Goal: Task Accomplishment & Management: Use online tool/utility

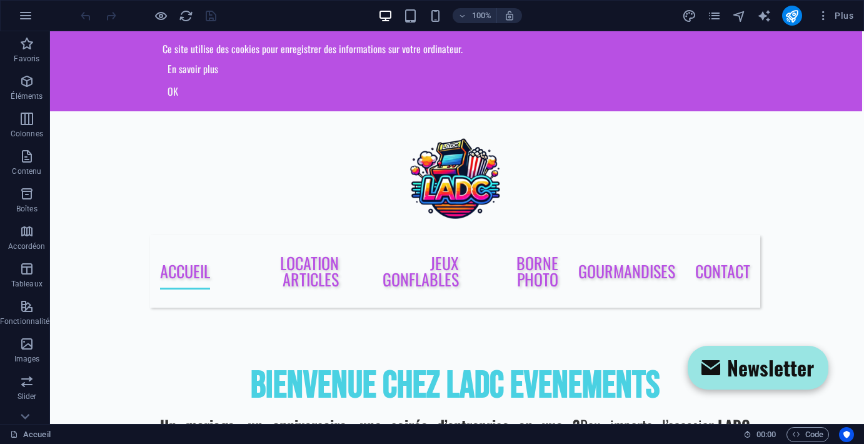
scroll to position [0, 2]
click at [343, 1] on div "100% Plus" at bounding box center [432, 16] width 863 height 30
click at [824, 14] on icon "button" at bounding box center [823, 15] width 13 height 13
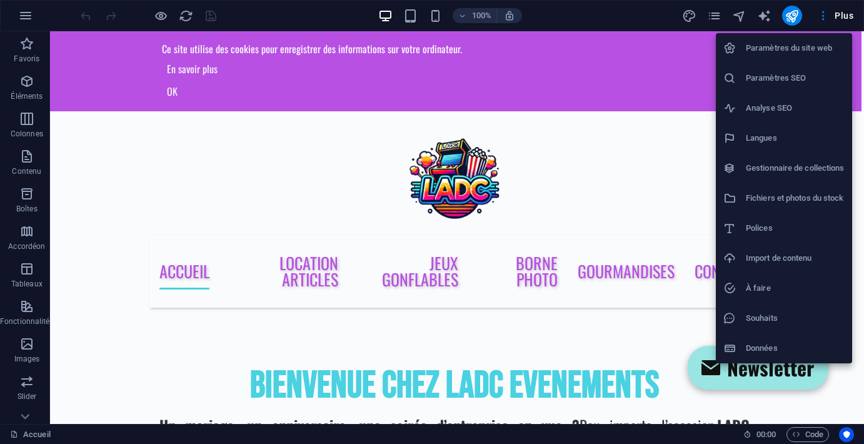
click at [597, 138] on div at bounding box center [432, 222] width 864 height 444
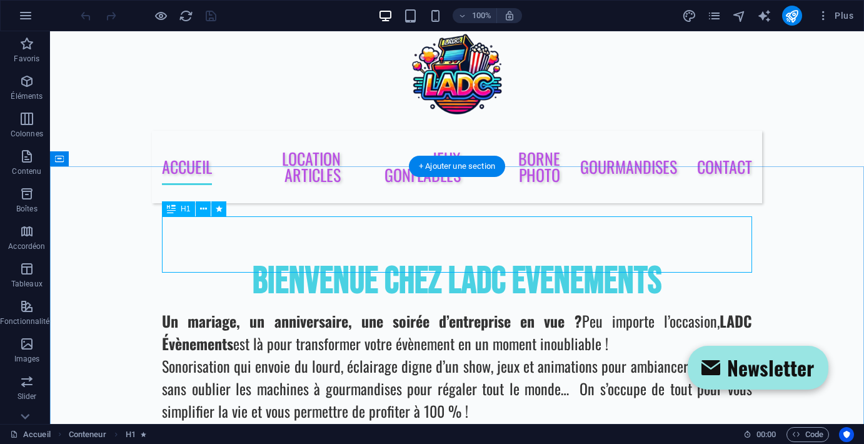
scroll to position [105, 0]
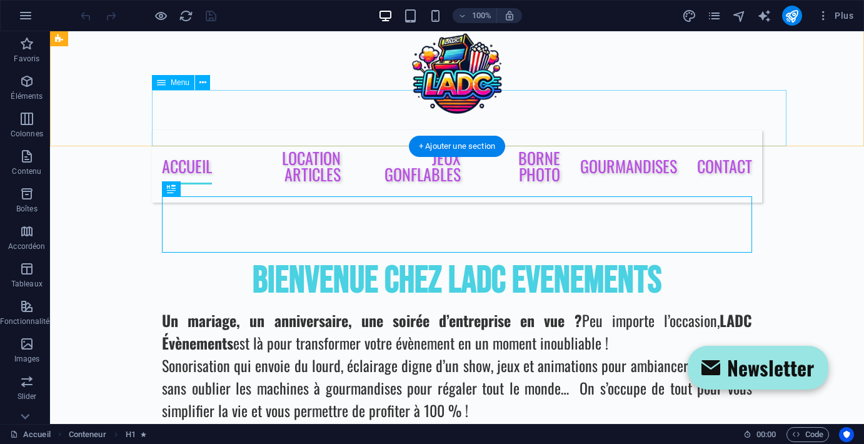
click at [341, 134] on nav "Accueil Location Articles Jeux Gonflables borne photo Gourmandises Contact" at bounding box center [457, 166] width 610 height 73
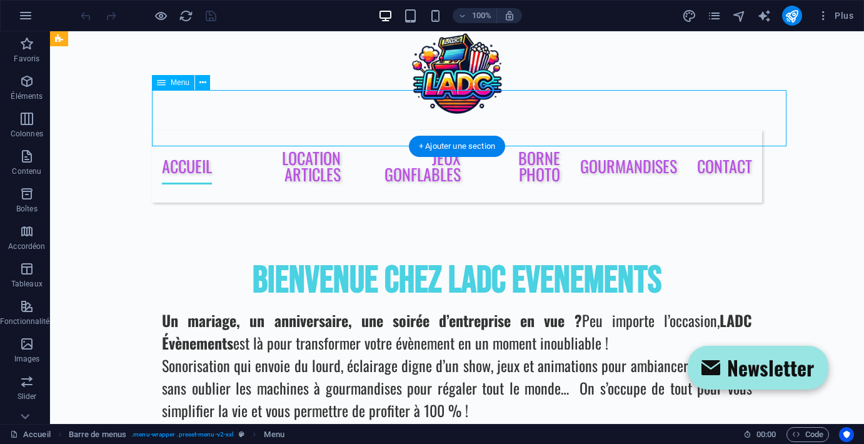
click at [331, 130] on nav "Accueil Location Articles Jeux Gonflables borne photo Gourmandises Contact" at bounding box center [457, 166] width 610 height 73
click at [194, 130] on nav "Accueil Location Articles Jeux Gonflables borne photo Gourmandises Contact" at bounding box center [457, 166] width 610 height 73
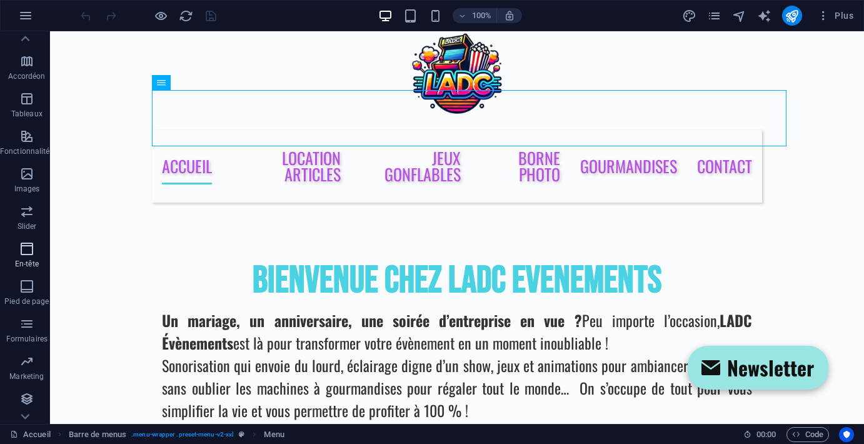
scroll to position [170, 0]
click at [27, 254] on icon "button" at bounding box center [26, 248] width 15 height 15
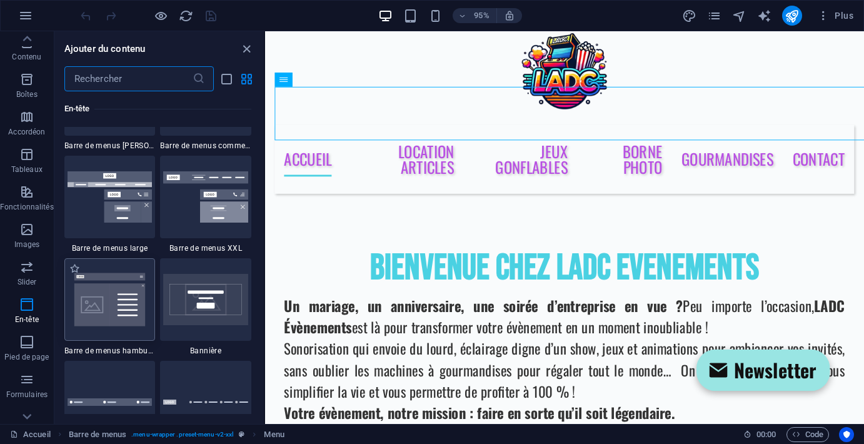
scroll to position [7816, 0]
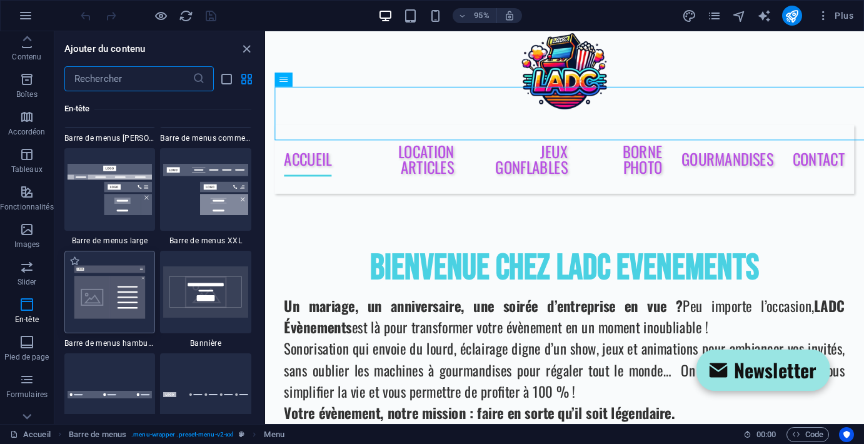
click at [119, 311] on img at bounding box center [110, 292] width 85 height 56
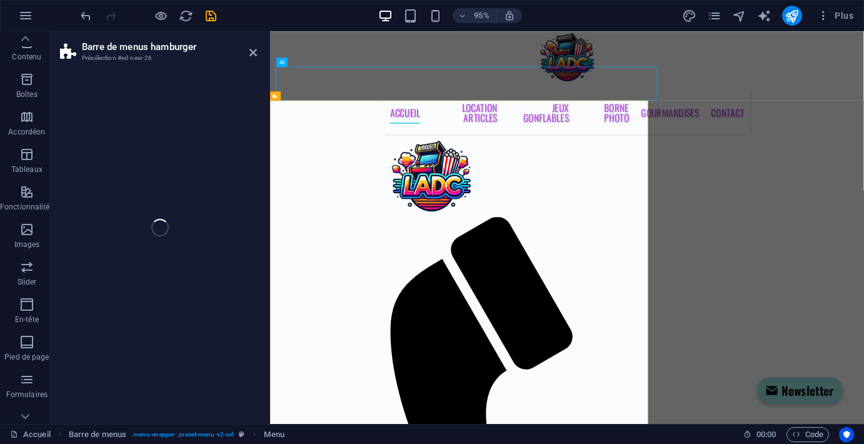
select select "rem"
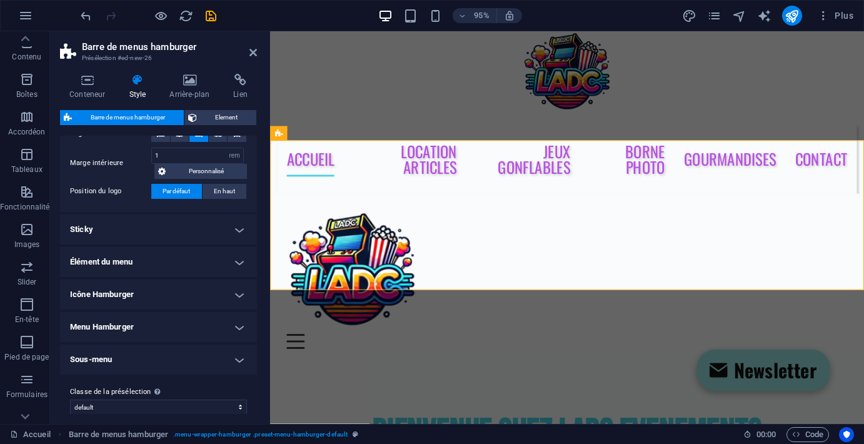
scroll to position [75, 0]
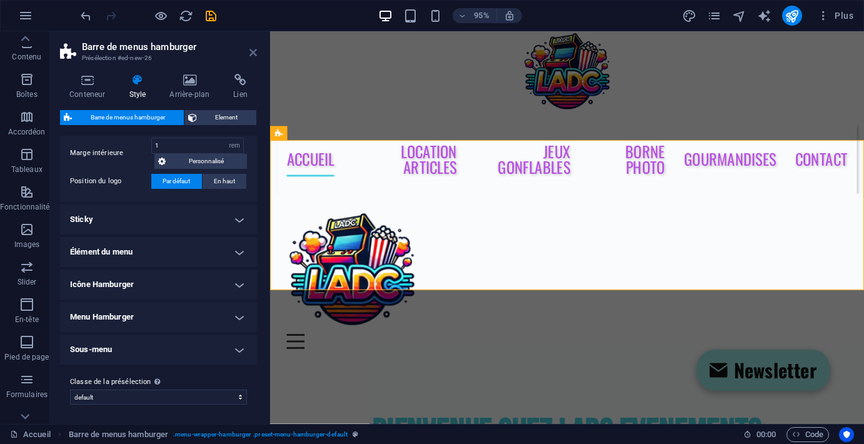
click at [254, 56] on icon at bounding box center [253, 53] width 8 height 10
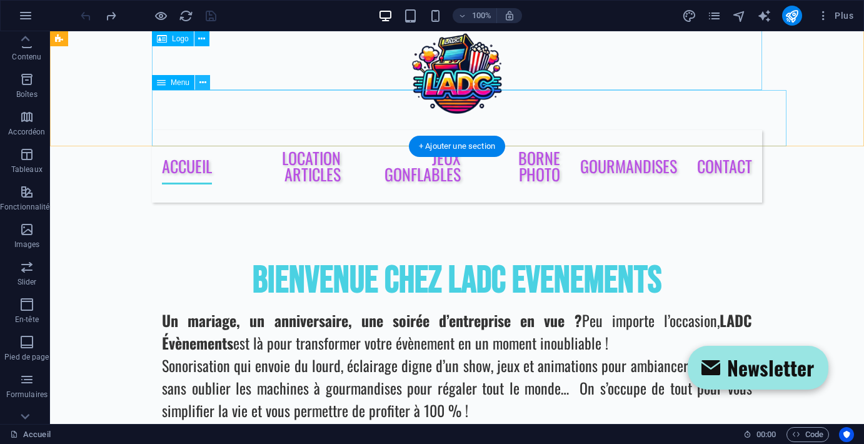
click at [205, 82] on icon at bounding box center [202, 82] width 7 height 13
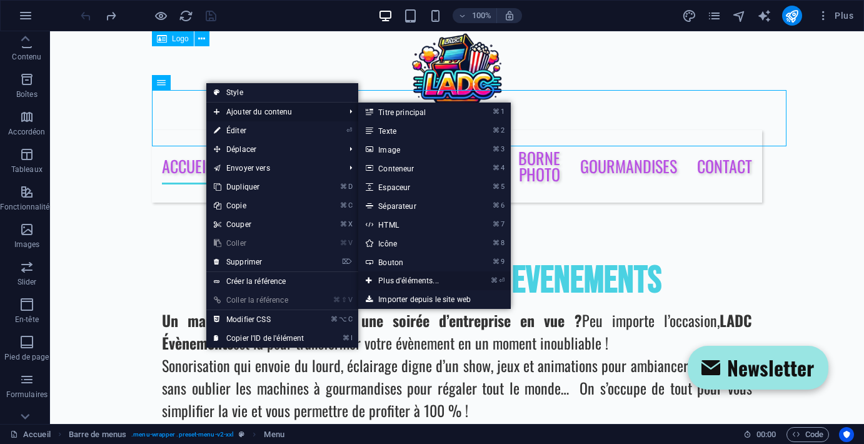
click at [408, 281] on link "⌘ ⏎ Plus d'éléments..." at bounding box center [411, 280] width 106 height 19
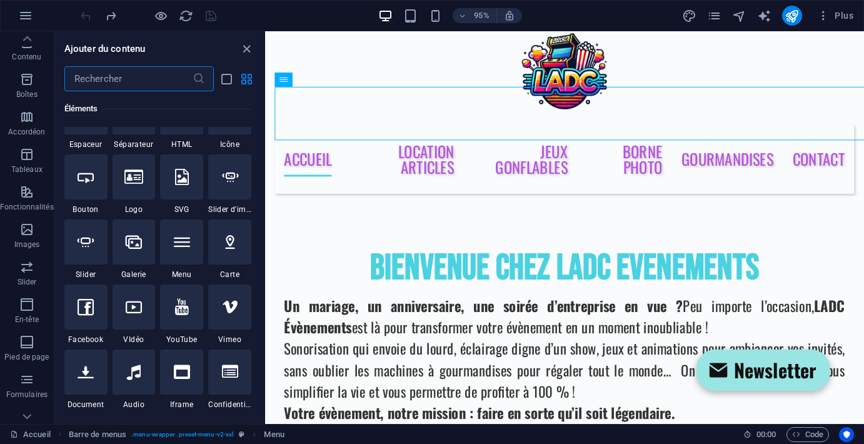
scroll to position [254, 0]
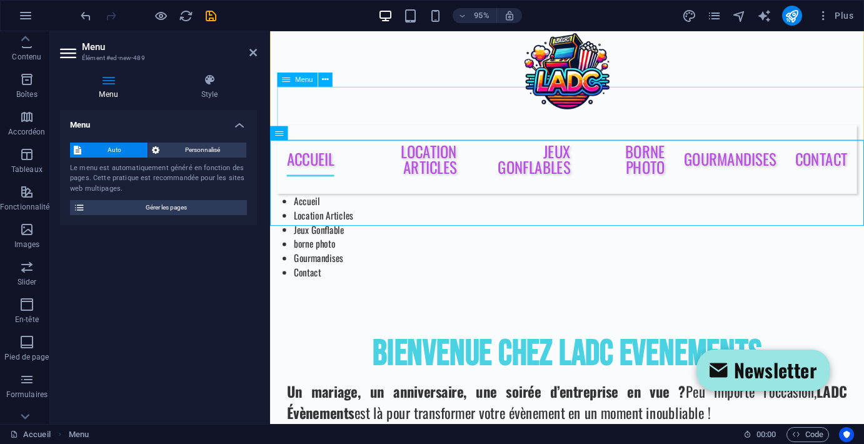
click at [398, 130] on nav "Accueil Location Articles Jeux Gonflables borne photo Gourmandises Contact" at bounding box center [583, 166] width 610 height 73
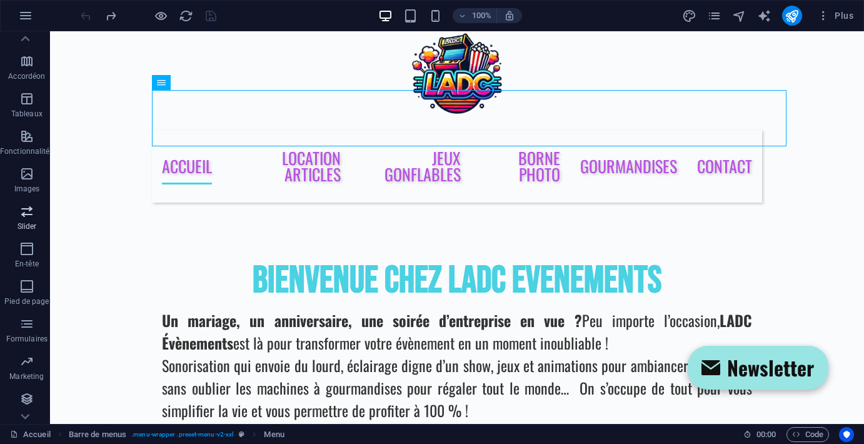
scroll to position [170, 0]
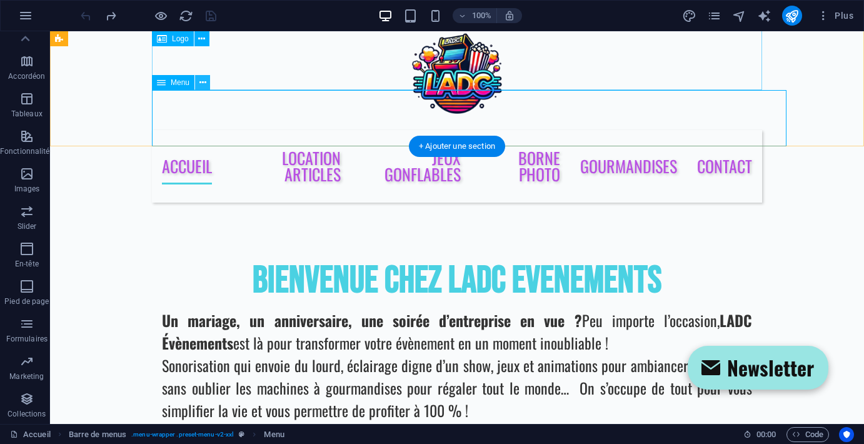
click at [201, 86] on icon at bounding box center [202, 82] width 7 height 13
click at [170, 130] on nav "Accueil Location Articles Jeux Gonflables borne photo Gourmandises Contact" at bounding box center [457, 166] width 610 height 73
select select
select select "1"
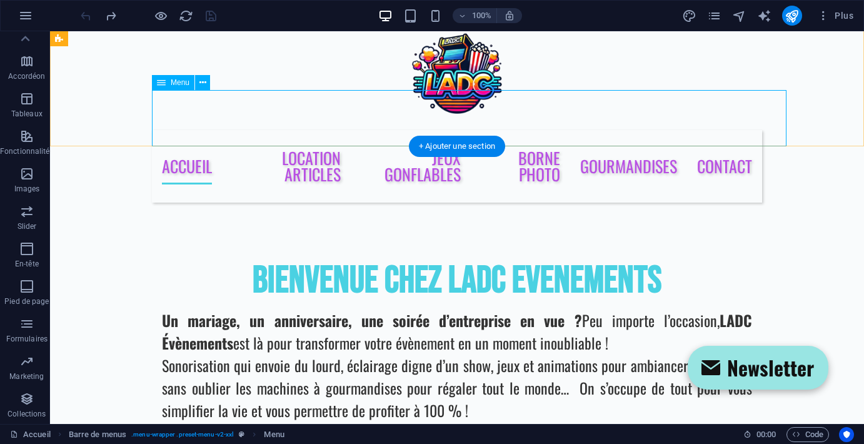
select select
select select "2"
select select
select select "3"
select select
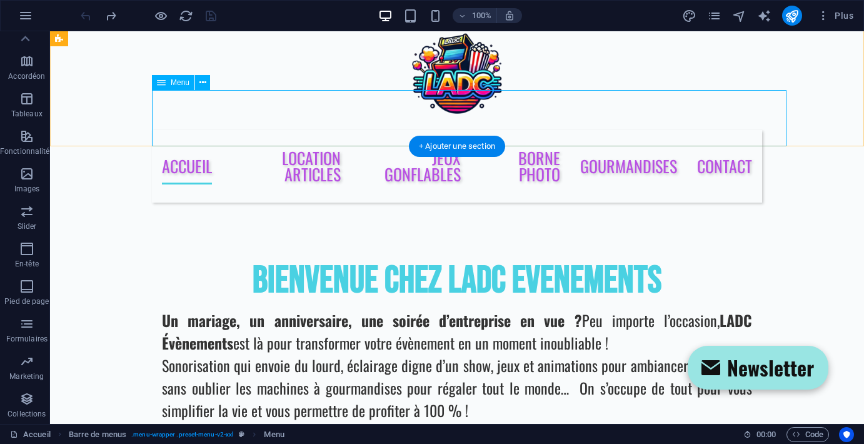
select select "4"
select select
select select "6"
select select
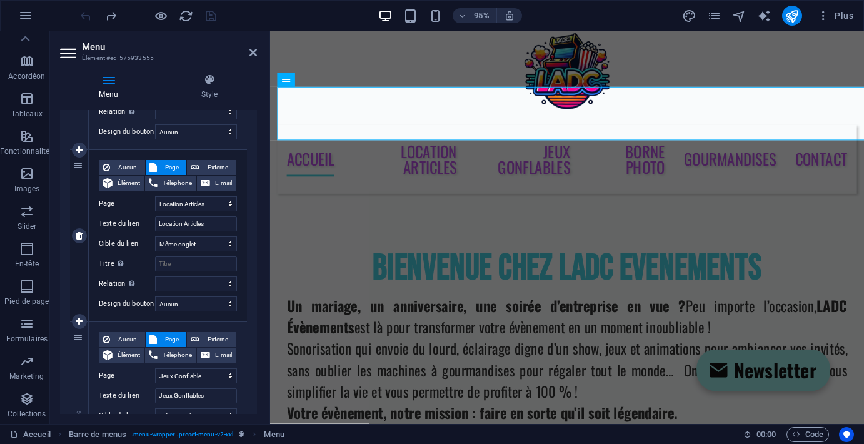
scroll to position [250, 0]
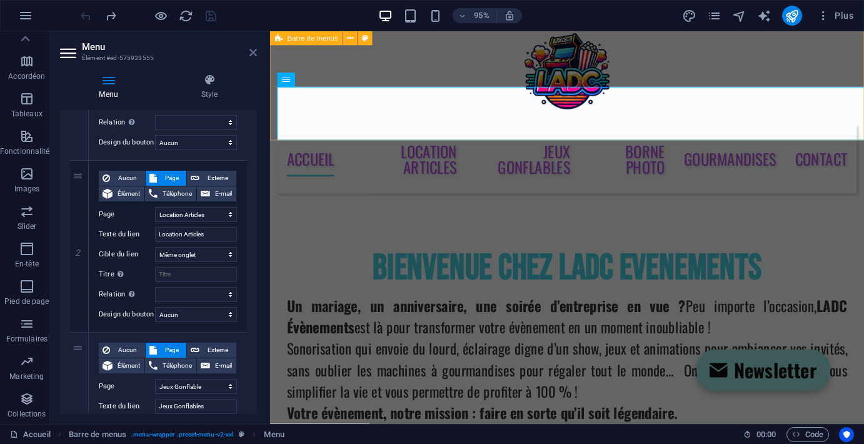
click at [253, 52] on icon at bounding box center [253, 53] width 8 height 10
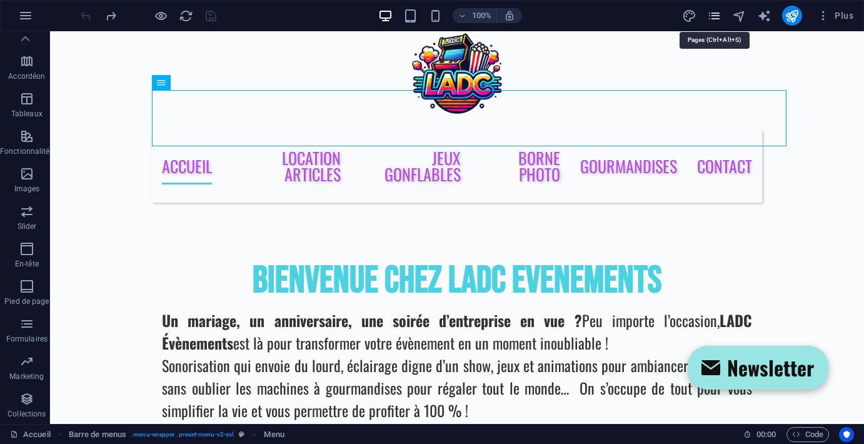
click at [712, 19] on icon "pages" at bounding box center [714, 16] width 14 height 14
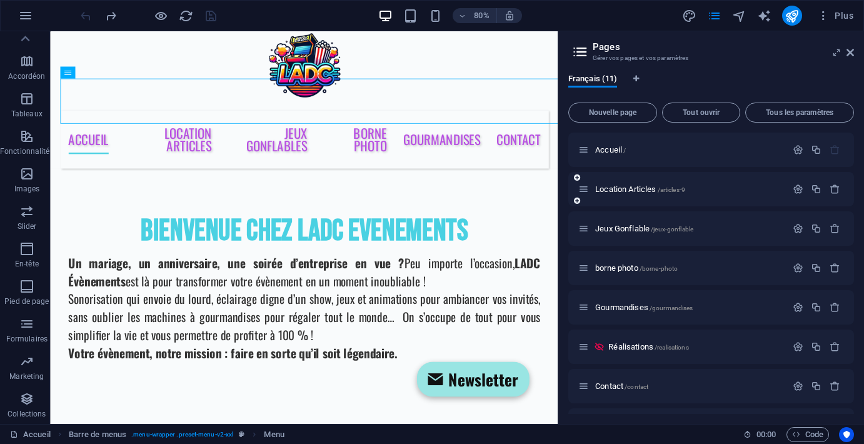
click at [640, 184] on div "Location Articles /articles-9" at bounding box center [682, 189] width 208 height 14
click at [637, 189] on span "Location Articles /articles-9" at bounding box center [640, 188] width 90 height 9
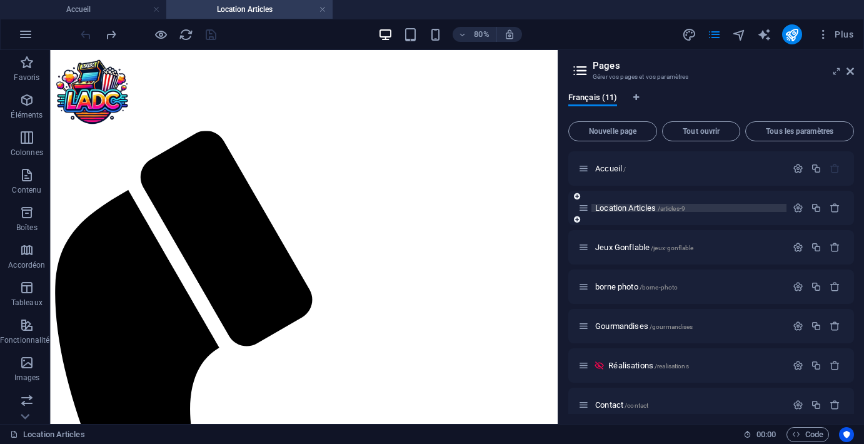
scroll to position [0, 0]
click at [797, 206] on icon "button" at bounding box center [798, 208] width 11 height 11
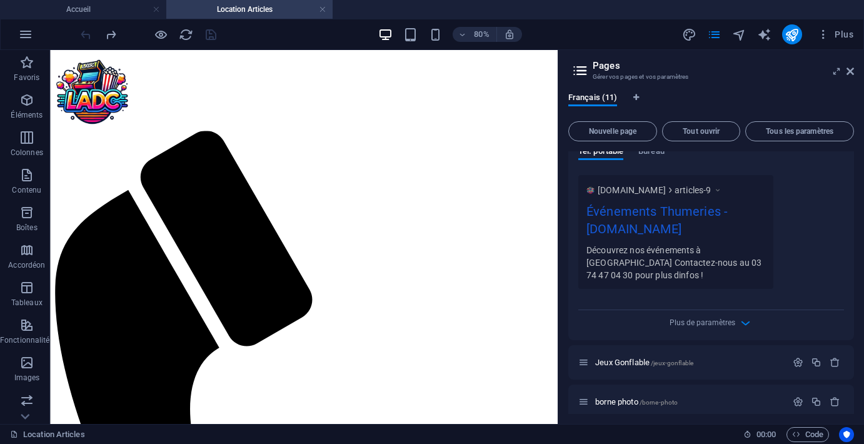
scroll to position [403, 0]
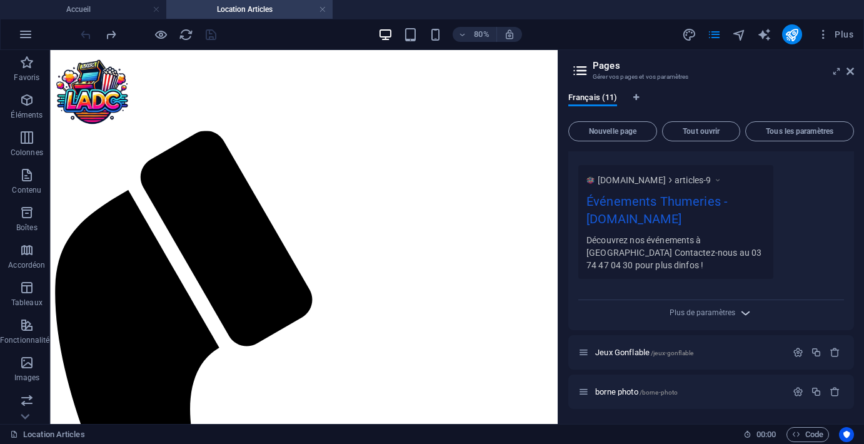
click at [746, 310] on icon "button" at bounding box center [745, 313] width 14 height 14
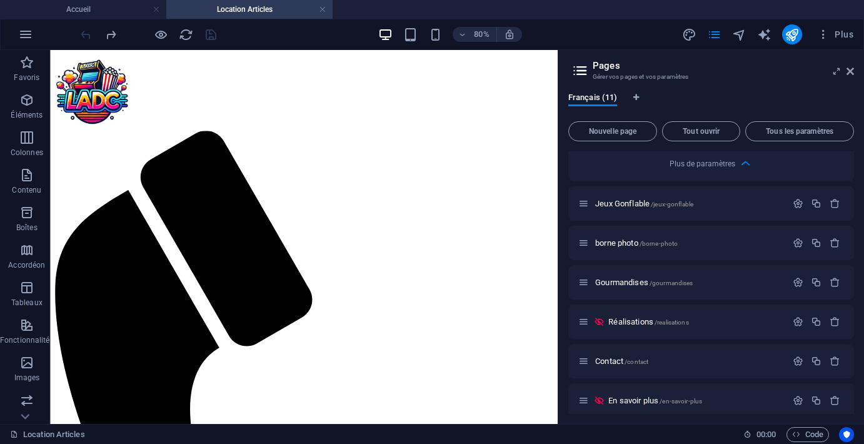
scroll to position [745, 0]
click at [577, 310] on icon at bounding box center [577, 309] width 6 height 8
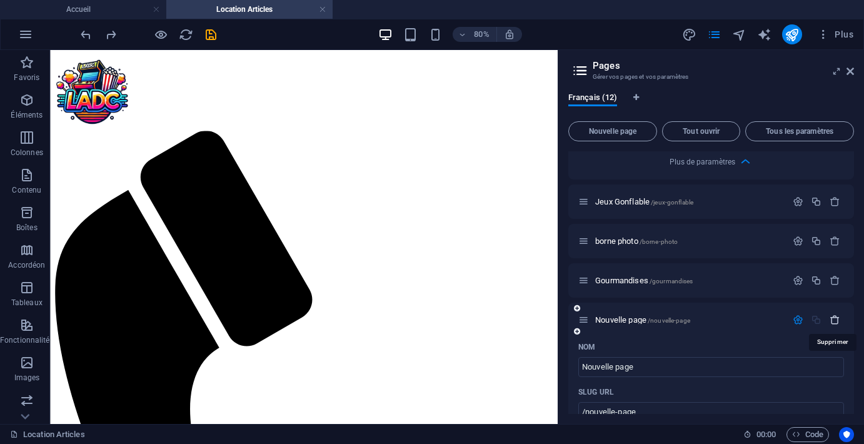
click at [832, 321] on icon "button" at bounding box center [835, 320] width 11 height 11
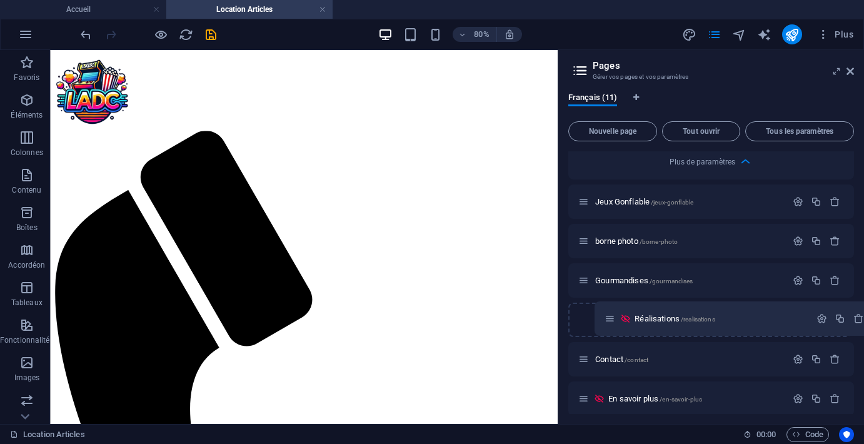
drag, startPoint x: 585, startPoint y: 321, endPoint x: 613, endPoint y: 316, distance: 28.6
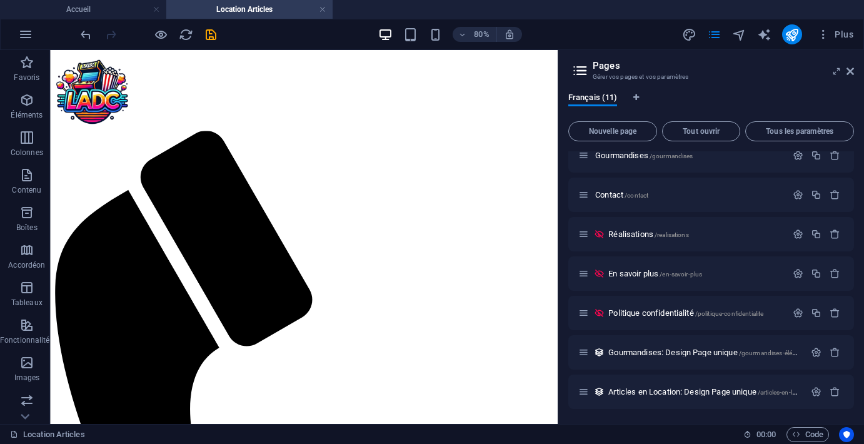
scroll to position [0, 0]
click at [780, 128] on span "Tous les paramètres" at bounding box center [800, 132] width 98 height 8
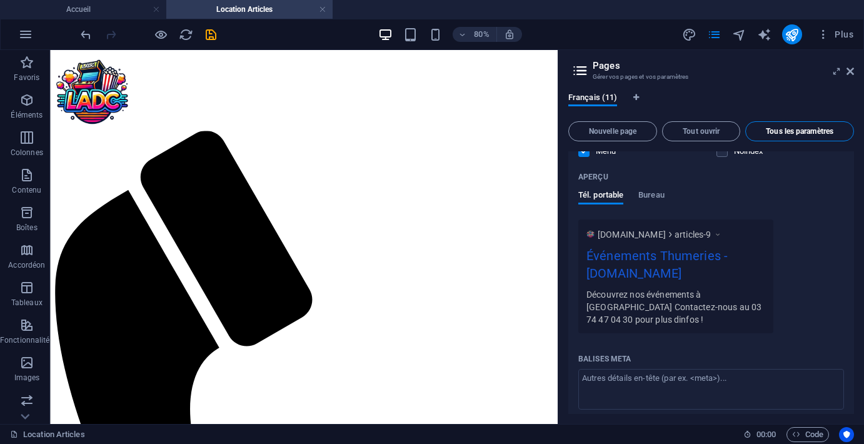
scroll to position [5110, 0]
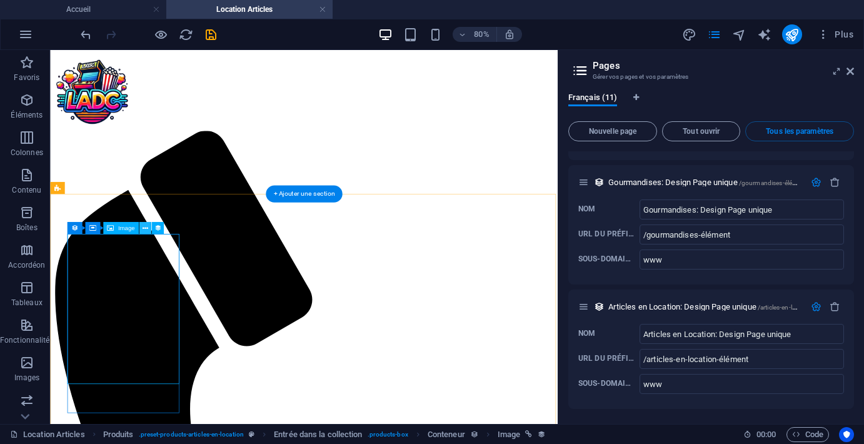
click at [143, 231] on icon at bounding box center [145, 228] width 6 height 11
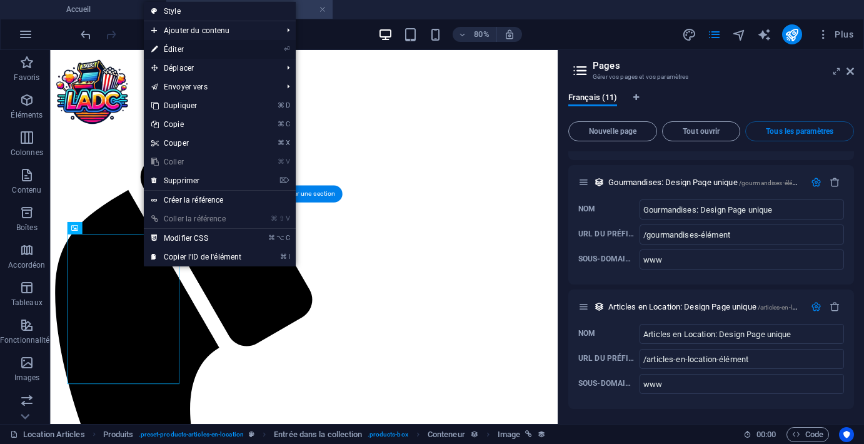
click at [183, 49] on link "⏎ Éditer" at bounding box center [196, 49] width 105 height 19
select select "px"
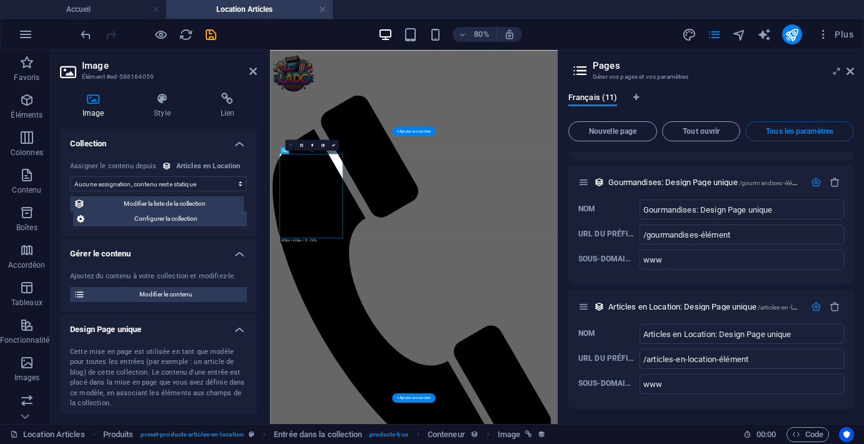
select select "image"
click at [231, 96] on icon at bounding box center [227, 99] width 59 height 13
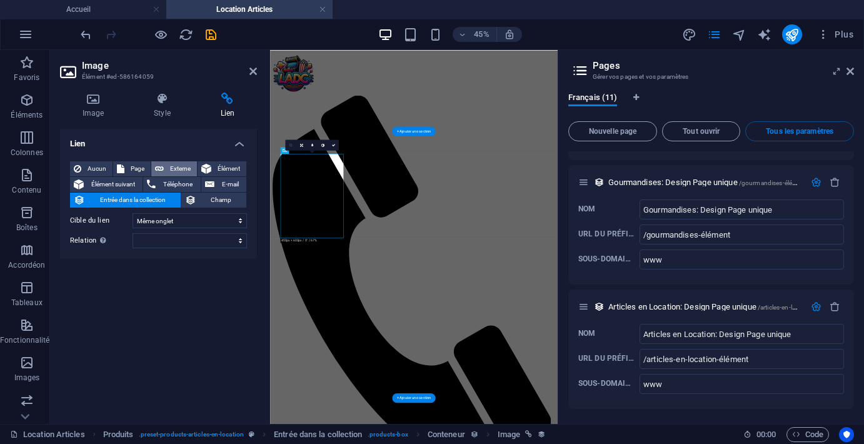
click at [169, 169] on span "Externe" at bounding box center [181, 168] width 26 height 15
select select "blank"
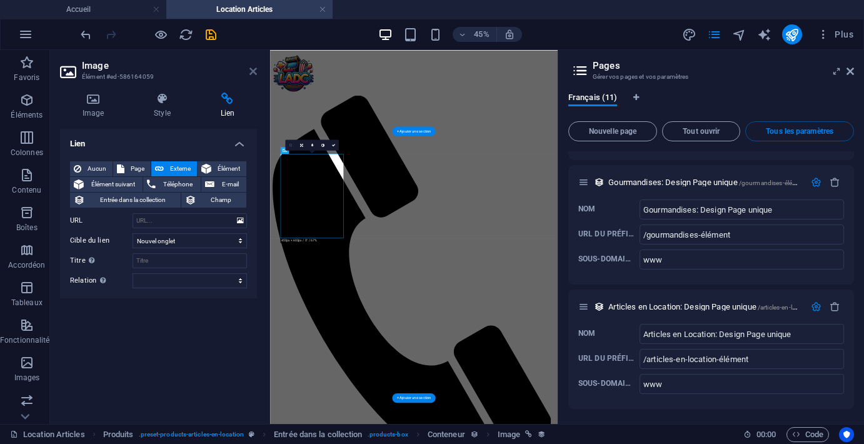
click at [252, 73] on icon at bounding box center [253, 71] width 8 height 10
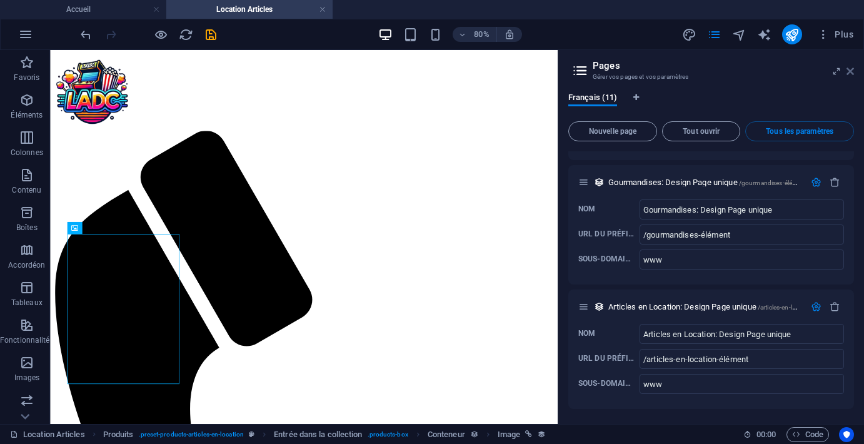
click at [847, 72] on icon at bounding box center [851, 71] width 8 height 10
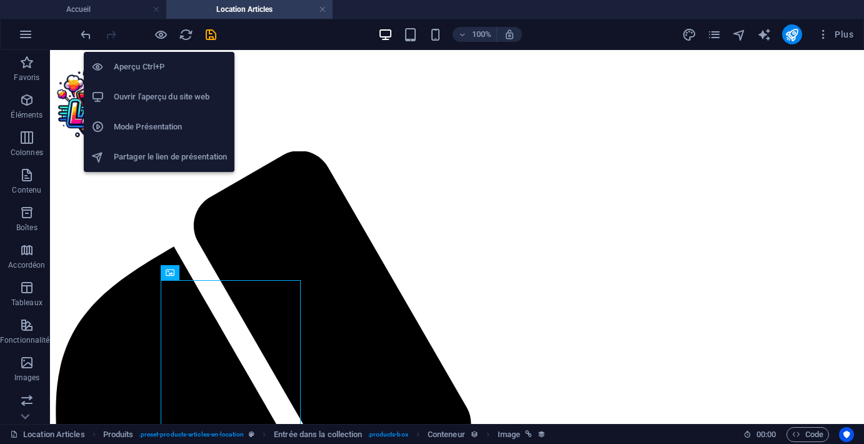
click at [158, 93] on h6 "Ouvrir l'aperçu du site web" at bounding box center [170, 96] width 113 height 15
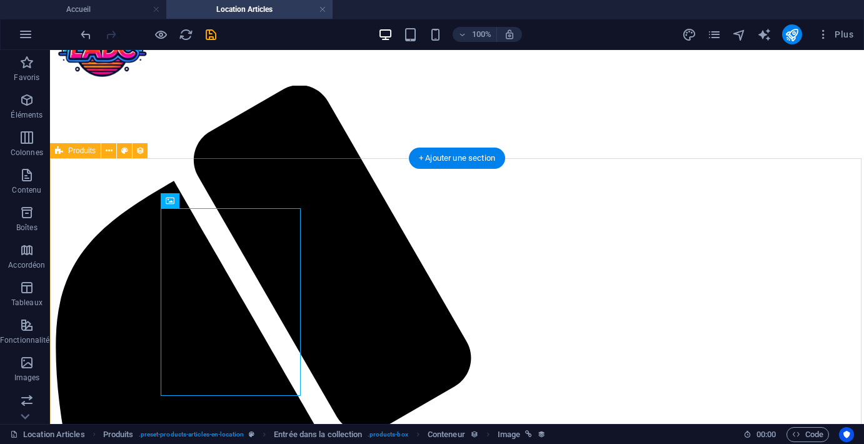
scroll to position [73, 0]
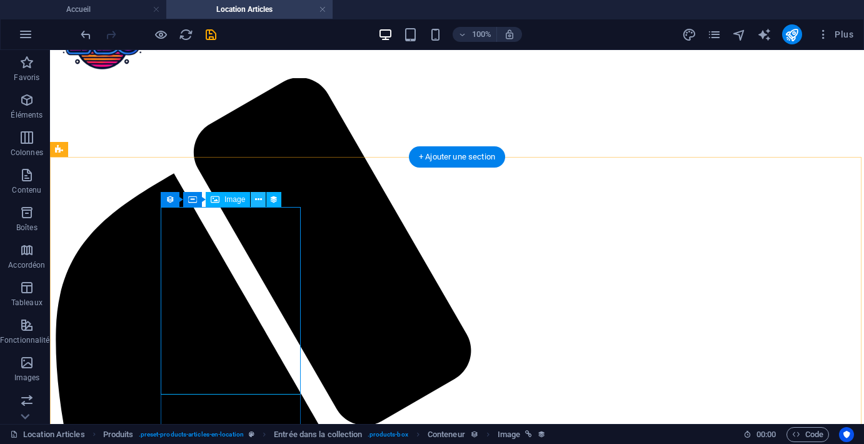
click at [262, 202] on button at bounding box center [258, 199] width 15 height 15
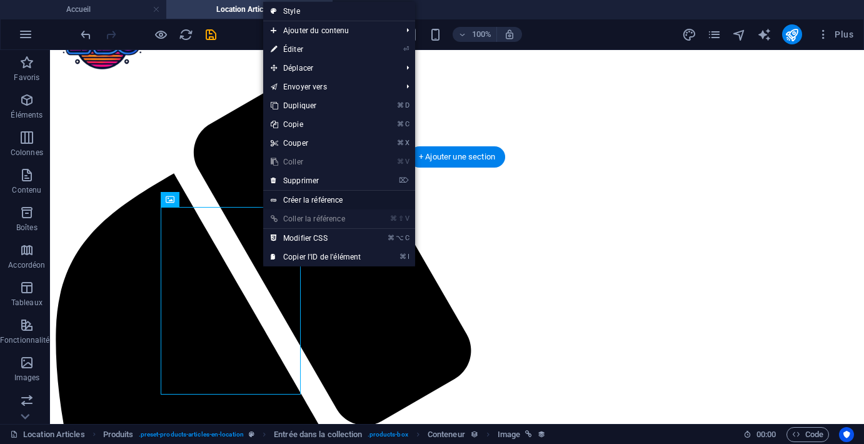
click at [324, 199] on link "Créer la référence" at bounding box center [339, 200] width 152 height 19
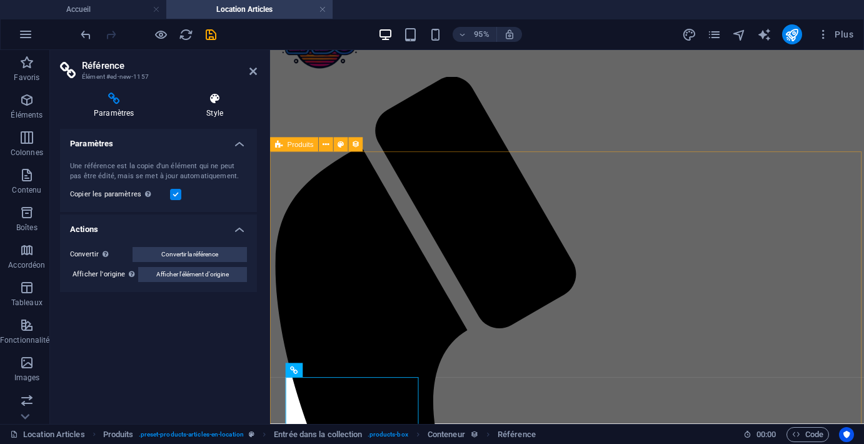
click at [203, 109] on h4 "Style" at bounding box center [215, 106] width 84 height 26
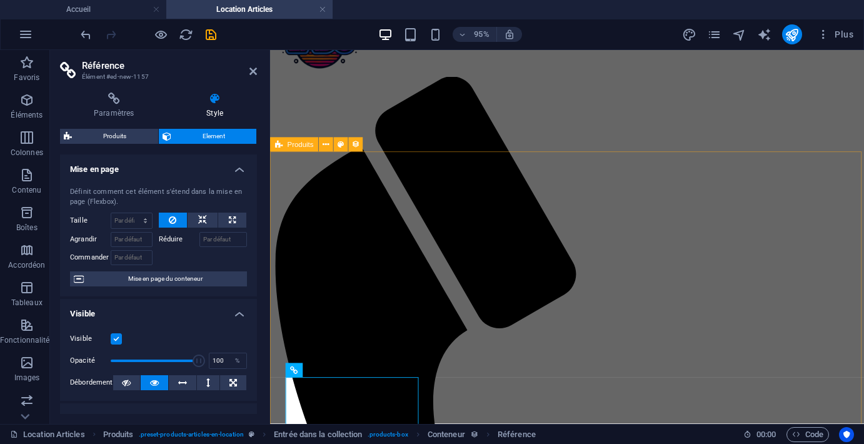
scroll to position [0, 0]
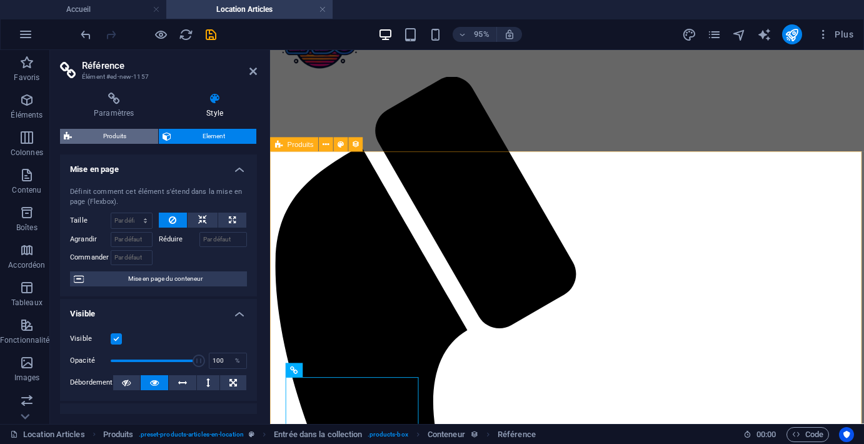
click at [113, 136] on span "Produits" at bounding box center [115, 136] width 79 height 15
select select "rem"
select select "px"
select select "preset-products-articles-en-location"
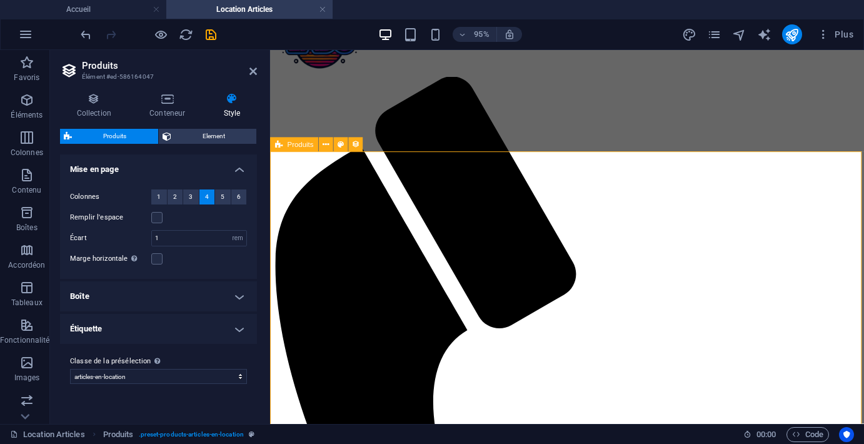
click at [236, 298] on h4 "Boîte" at bounding box center [158, 296] width 197 height 30
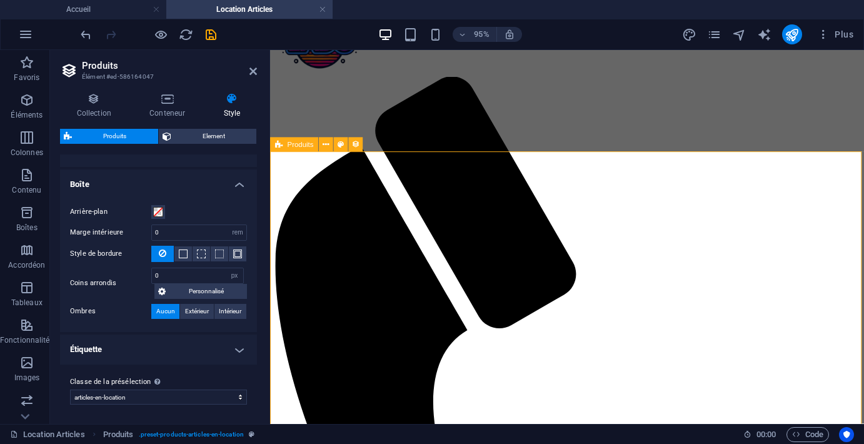
scroll to position [112, 0]
click at [236, 349] on h4 "Étiquette" at bounding box center [158, 350] width 197 height 30
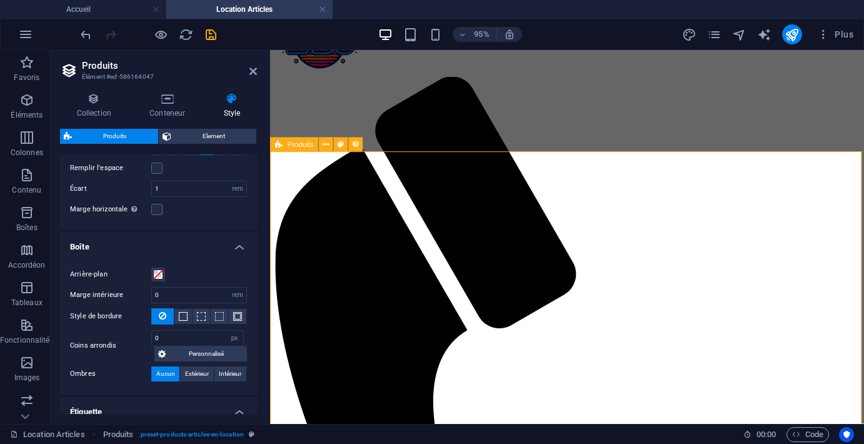
scroll to position [0, 0]
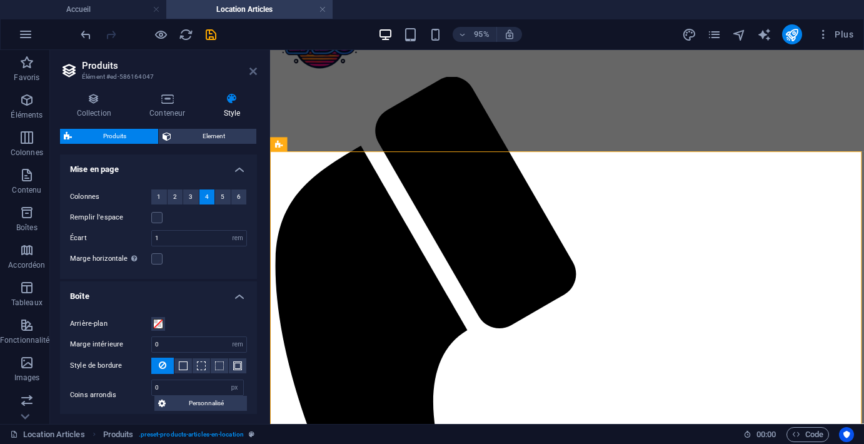
click at [251, 70] on icon at bounding box center [253, 71] width 8 height 10
